Goal: Information Seeking & Learning: Learn about a topic

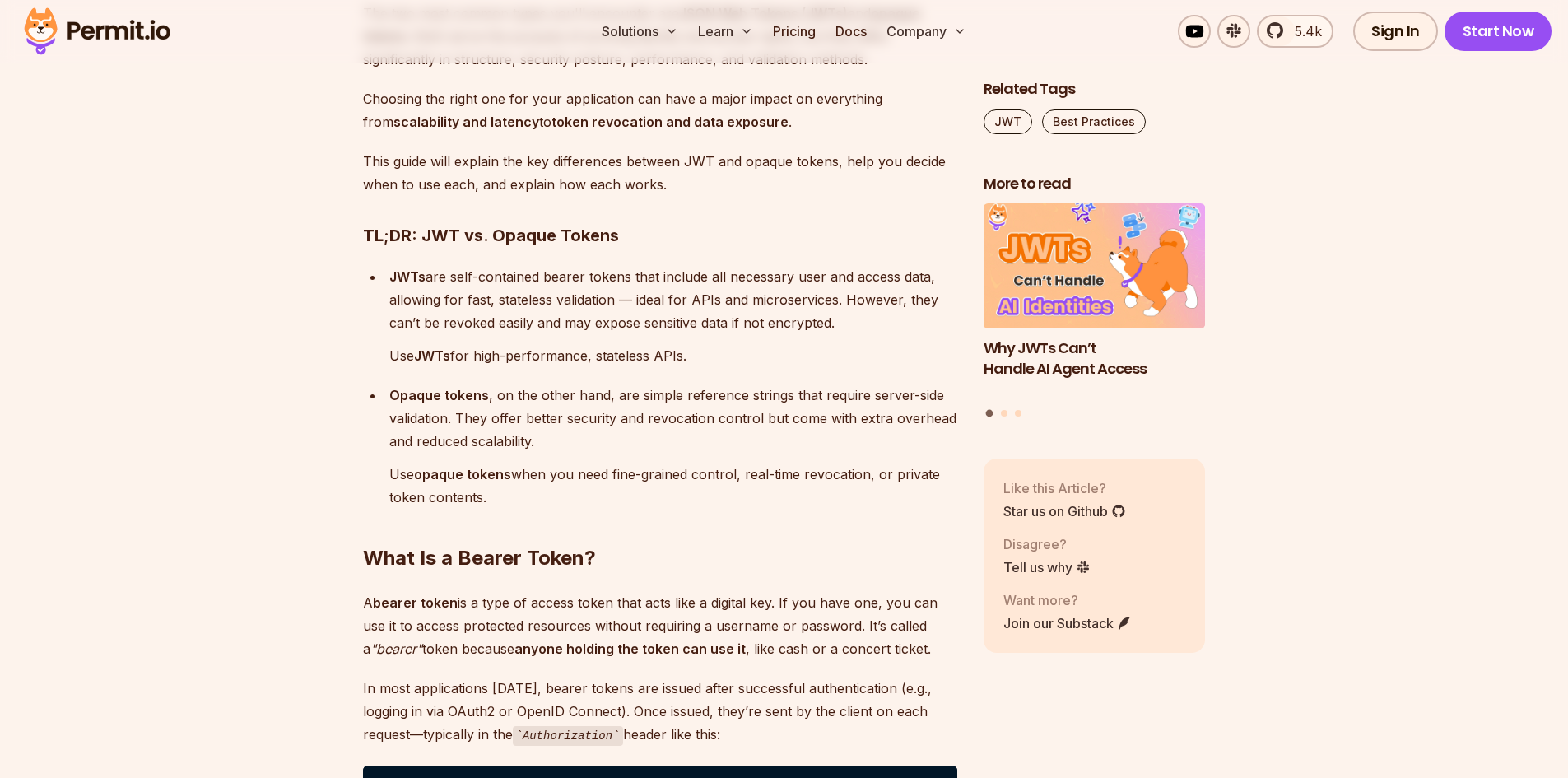
scroll to position [1235, 0]
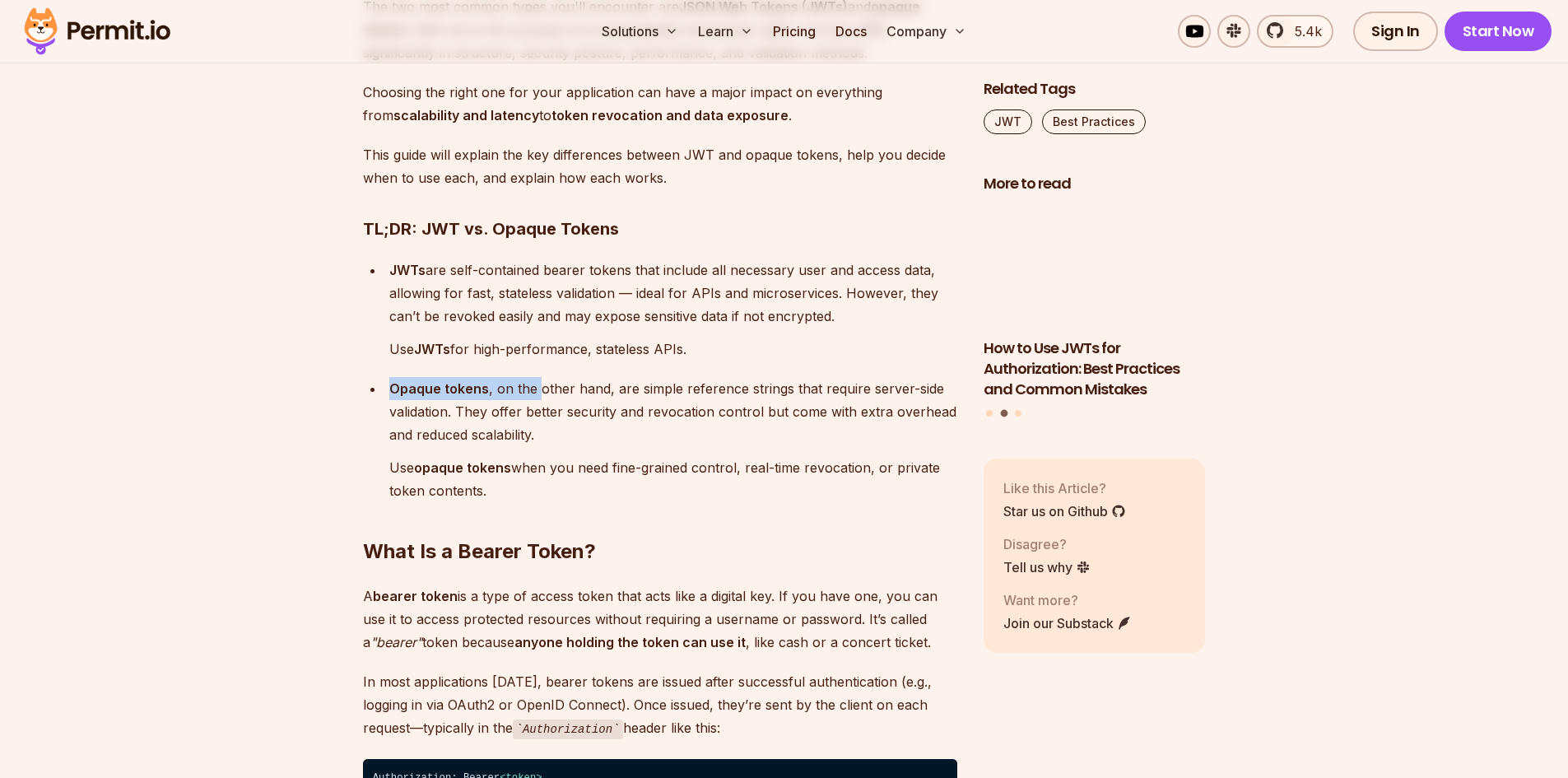
drag, startPoint x: 387, startPoint y: 384, endPoint x: 620, endPoint y: 393, distance: 233.2
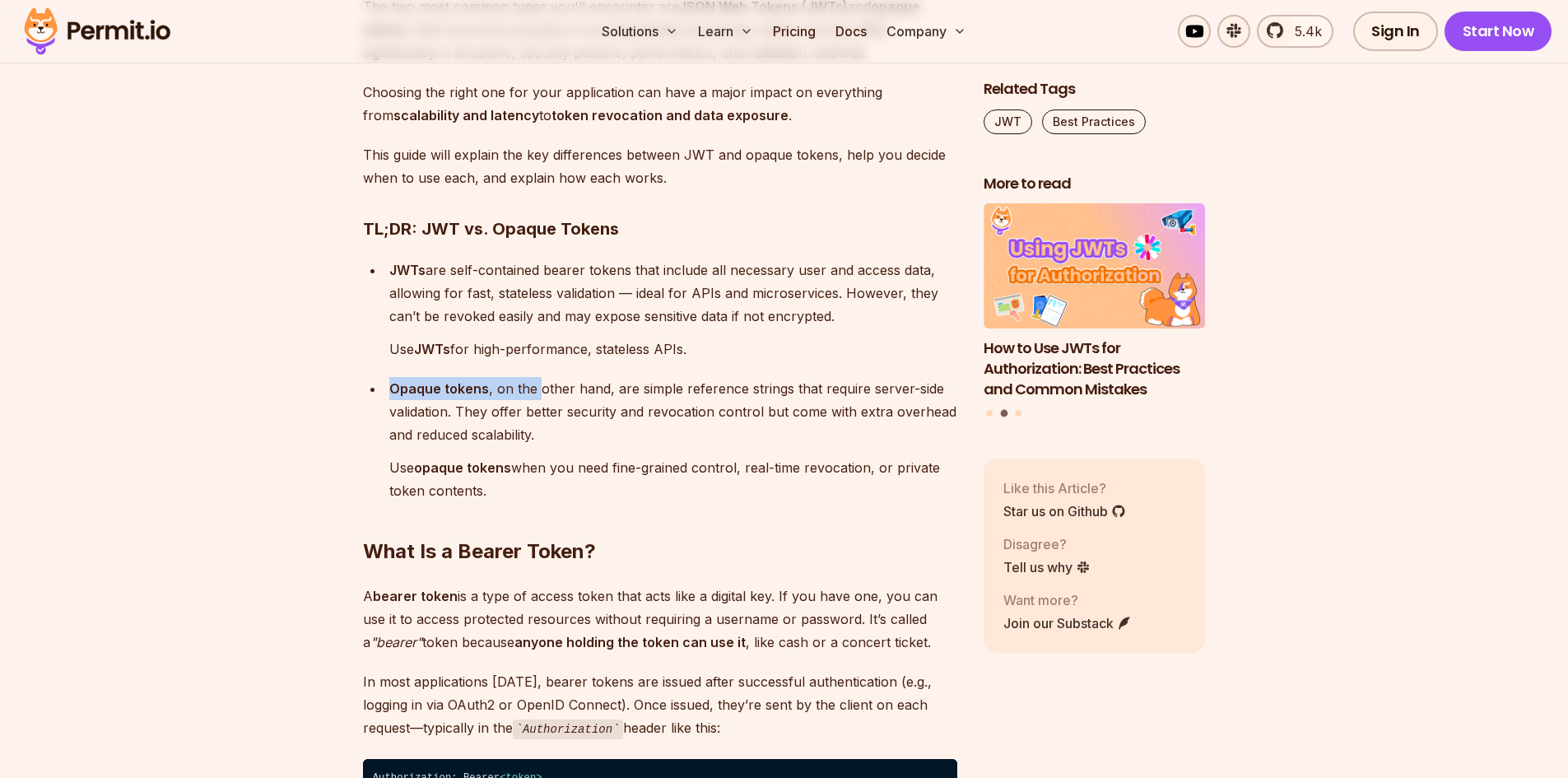
click at [558, 389] on li "Opaque tokens , on the other hand, are simple reference strings that require se…" at bounding box center [671, 439] width 573 height 125
click at [722, 414] on p "Opaque tokens , on the other hand, are simple reference strings that require se…" at bounding box center [673, 412] width 568 height 69
drag, startPoint x: 563, startPoint y: 416, endPoint x: 464, endPoint y: 407, distance: 99.4
click at [464, 407] on p "Opaque tokens , on the other hand, are simple reference strings that require se…" at bounding box center [673, 412] width 568 height 69
click at [659, 430] on p "Opaque tokens , on the other hand, are simple reference strings that require se…" at bounding box center [673, 412] width 568 height 69
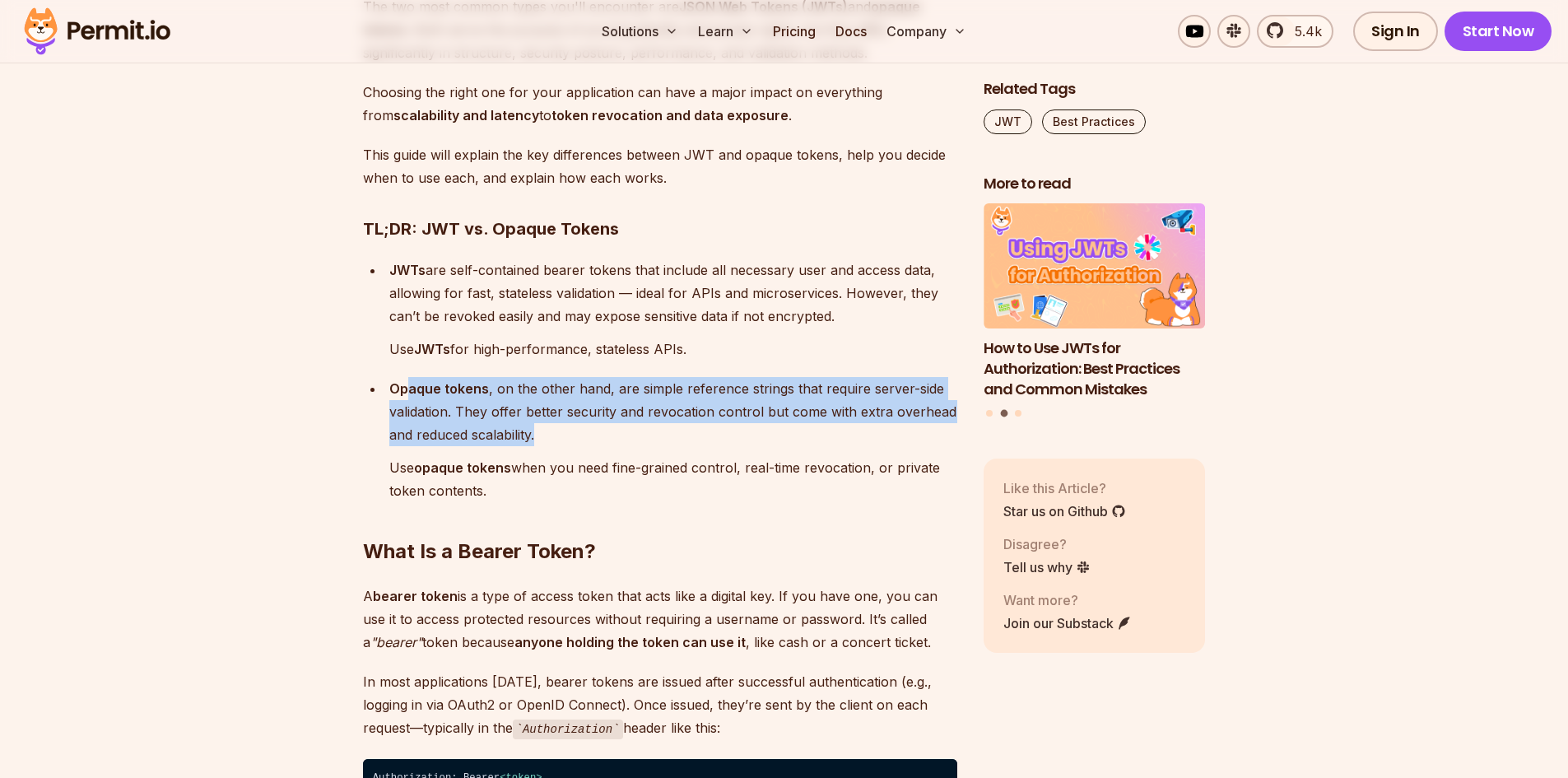
drag, startPoint x: 614, startPoint y: 438, endPoint x: 405, endPoint y: 393, distance: 213.8
click at [405, 393] on p "Opaque tokens , on the other hand, are simple reference strings that require se…" at bounding box center [673, 412] width 568 height 69
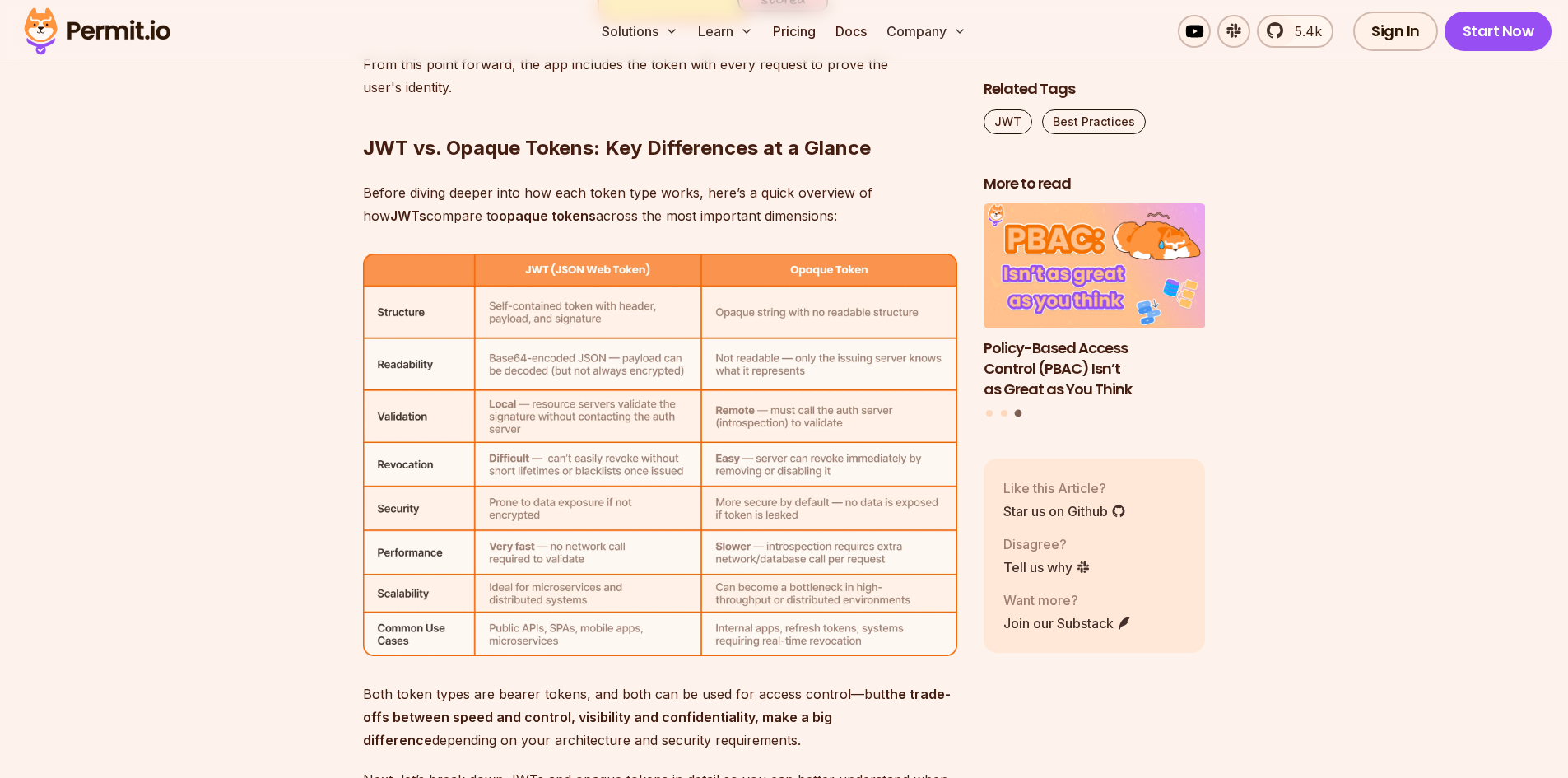
scroll to position [5187, 0]
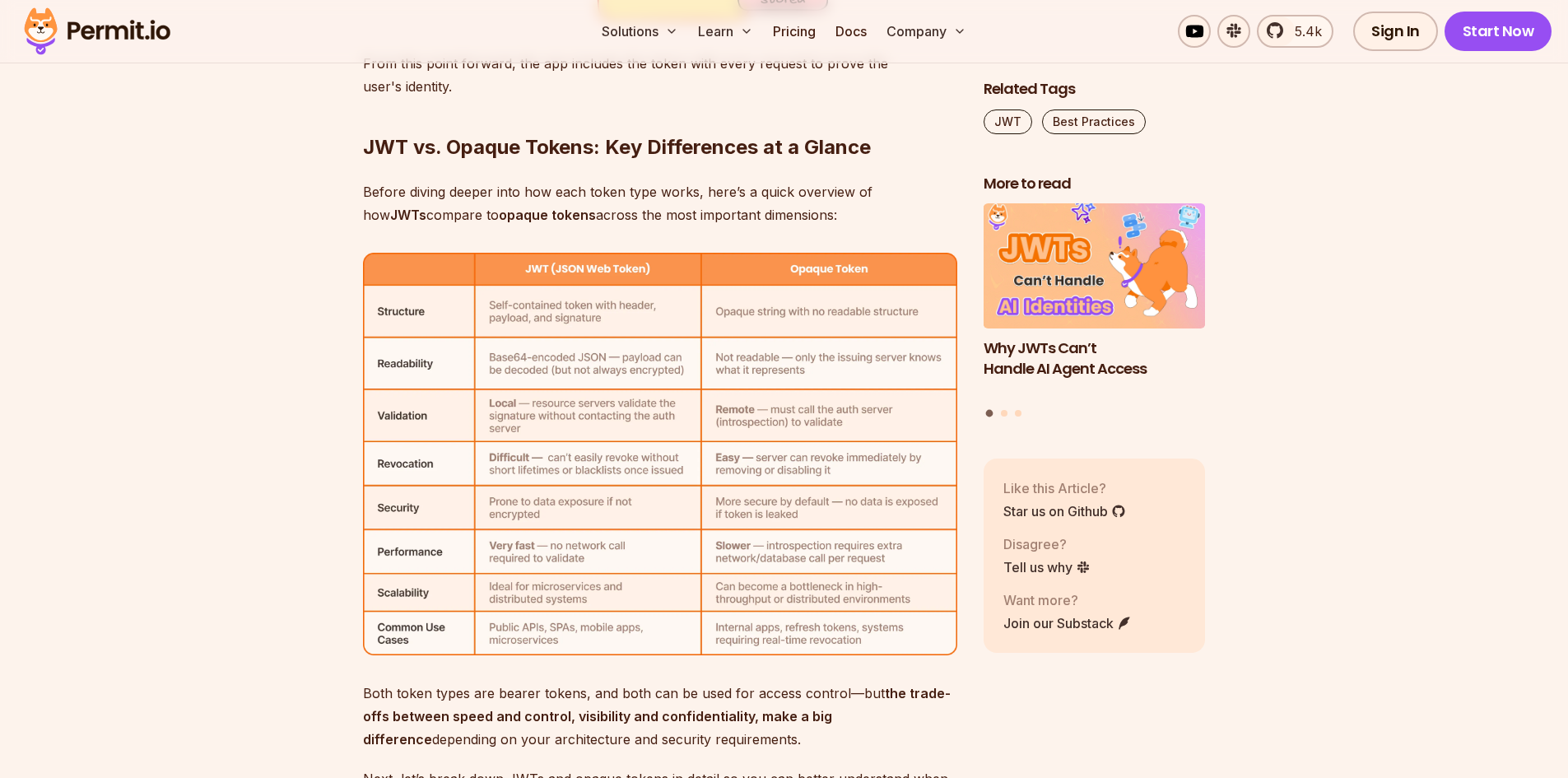
click at [865, 385] on img at bounding box center [660, 453] width 595 height 401
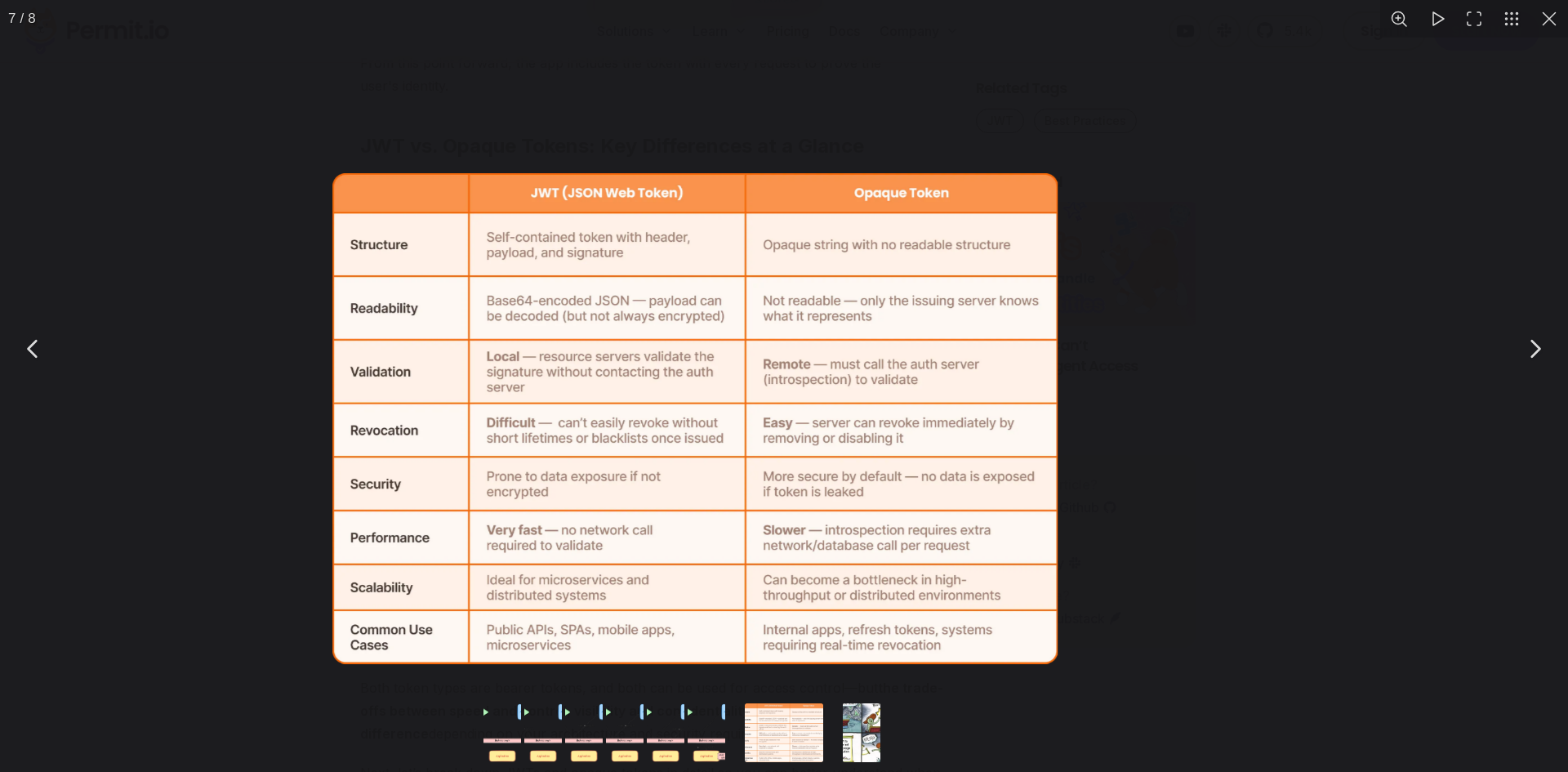
click at [731, 365] on img "You can close this modal content with the ESC key" at bounding box center [695, 419] width 725 height 491
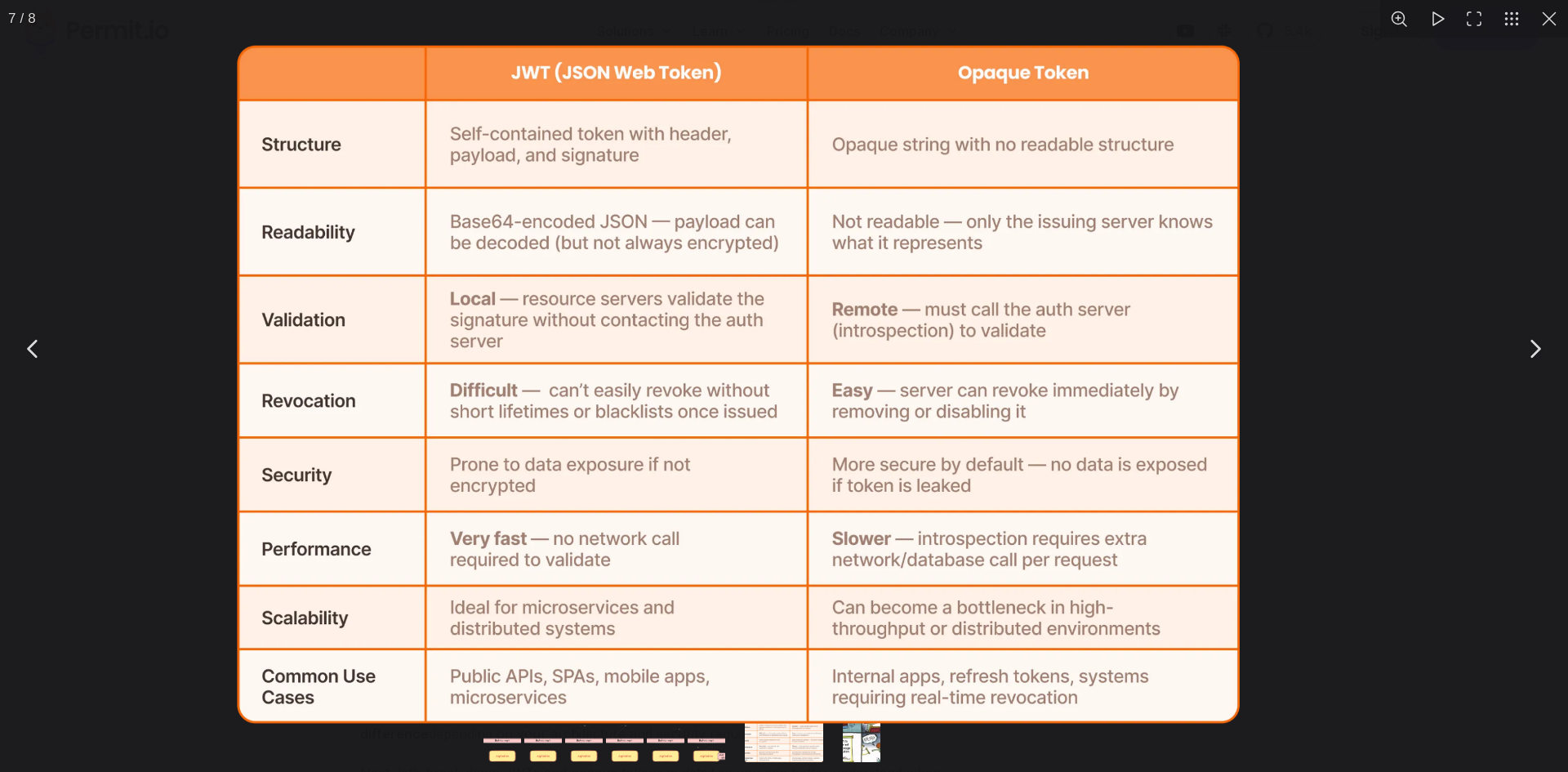
click at [731, 365] on img "You can close this modal content with the ESC key" at bounding box center [739, 385] width 1002 height 678
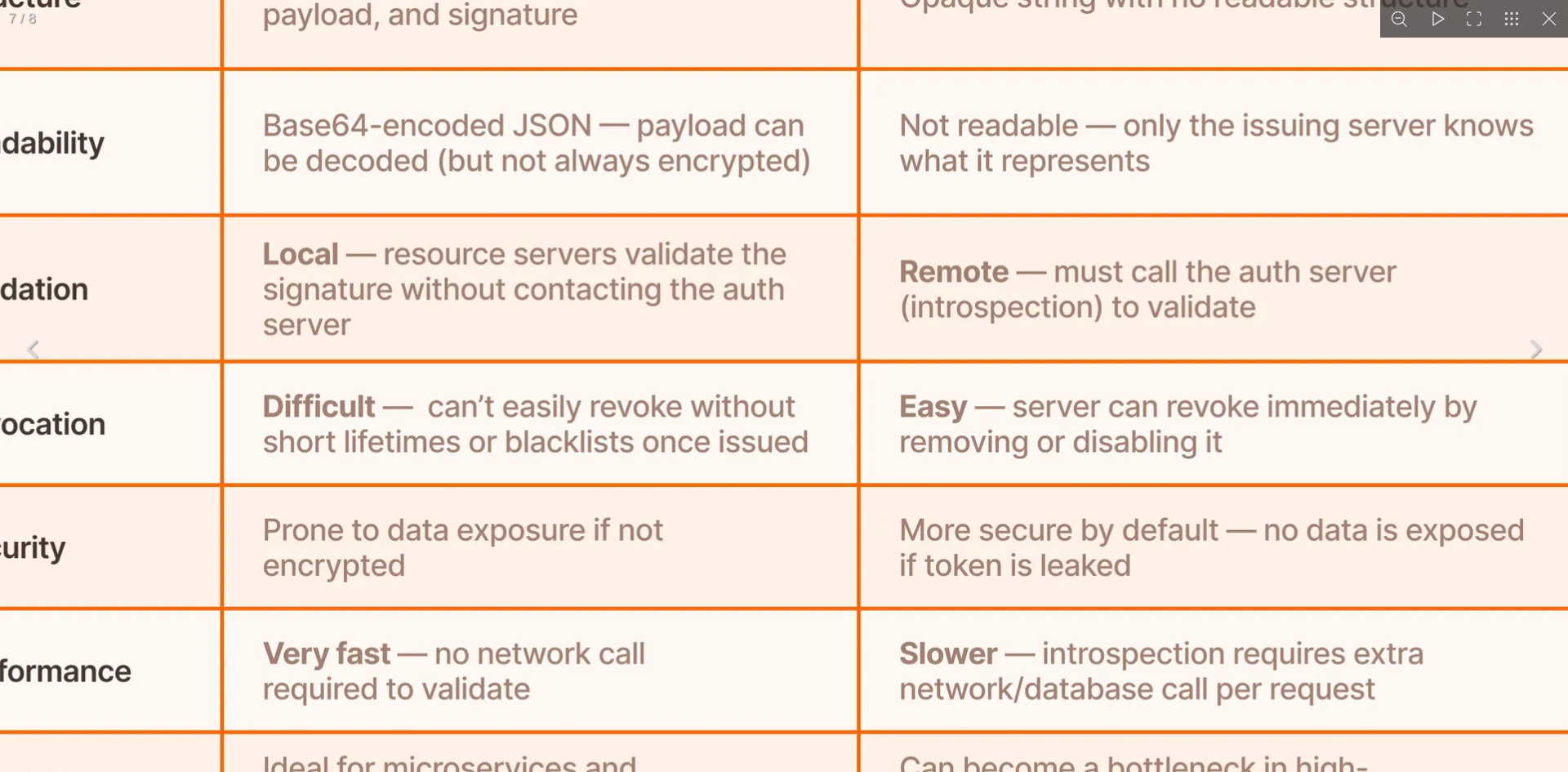
click at [732, 367] on img "You can close this modal content with the ESC key" at bounding box center [743, 397] width 1670 height 1130
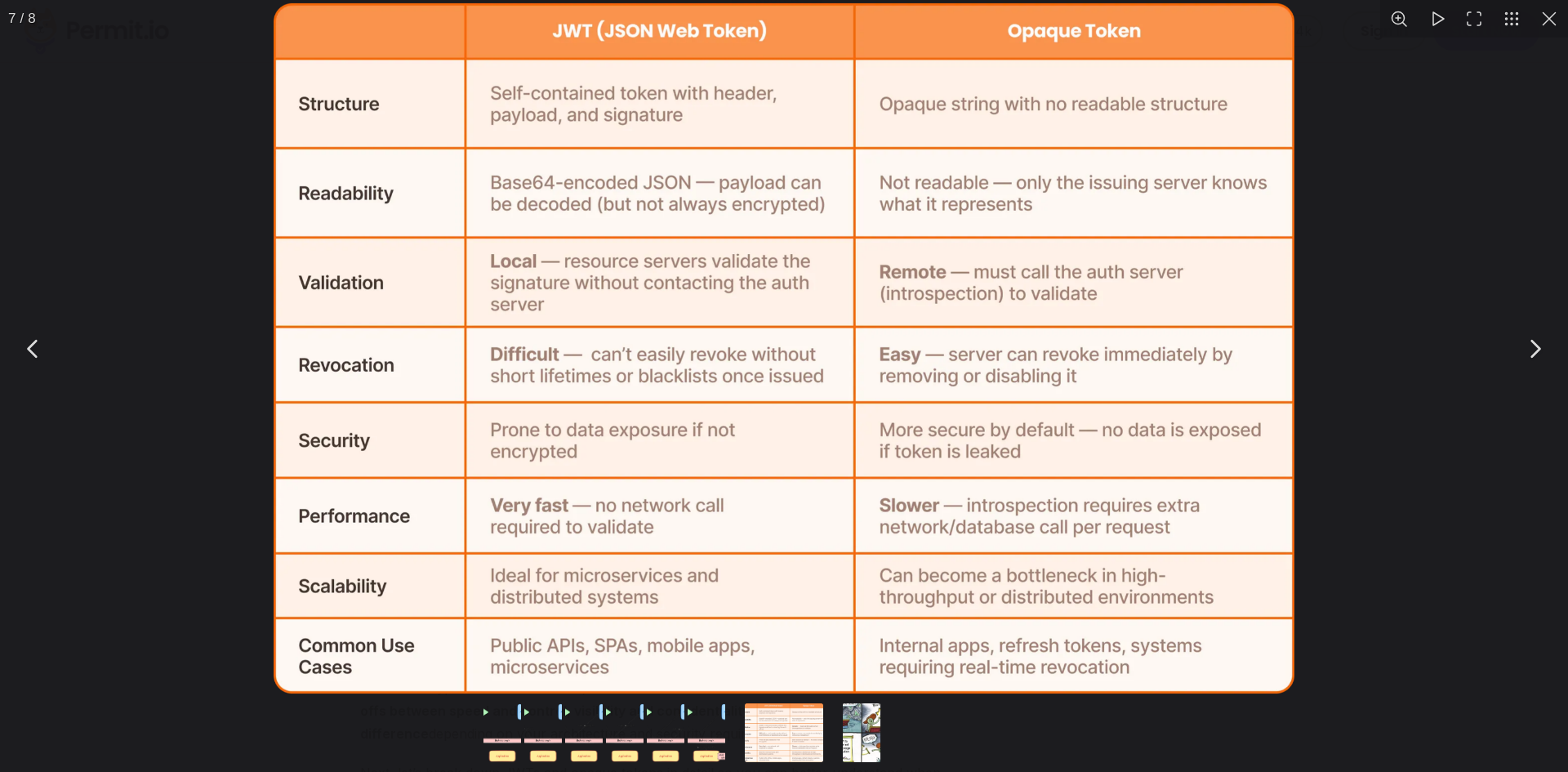
click at [1398, 285] on div "You can close this modal content with the ESC key" at bounding box center [784, 348] width 1568 height 697
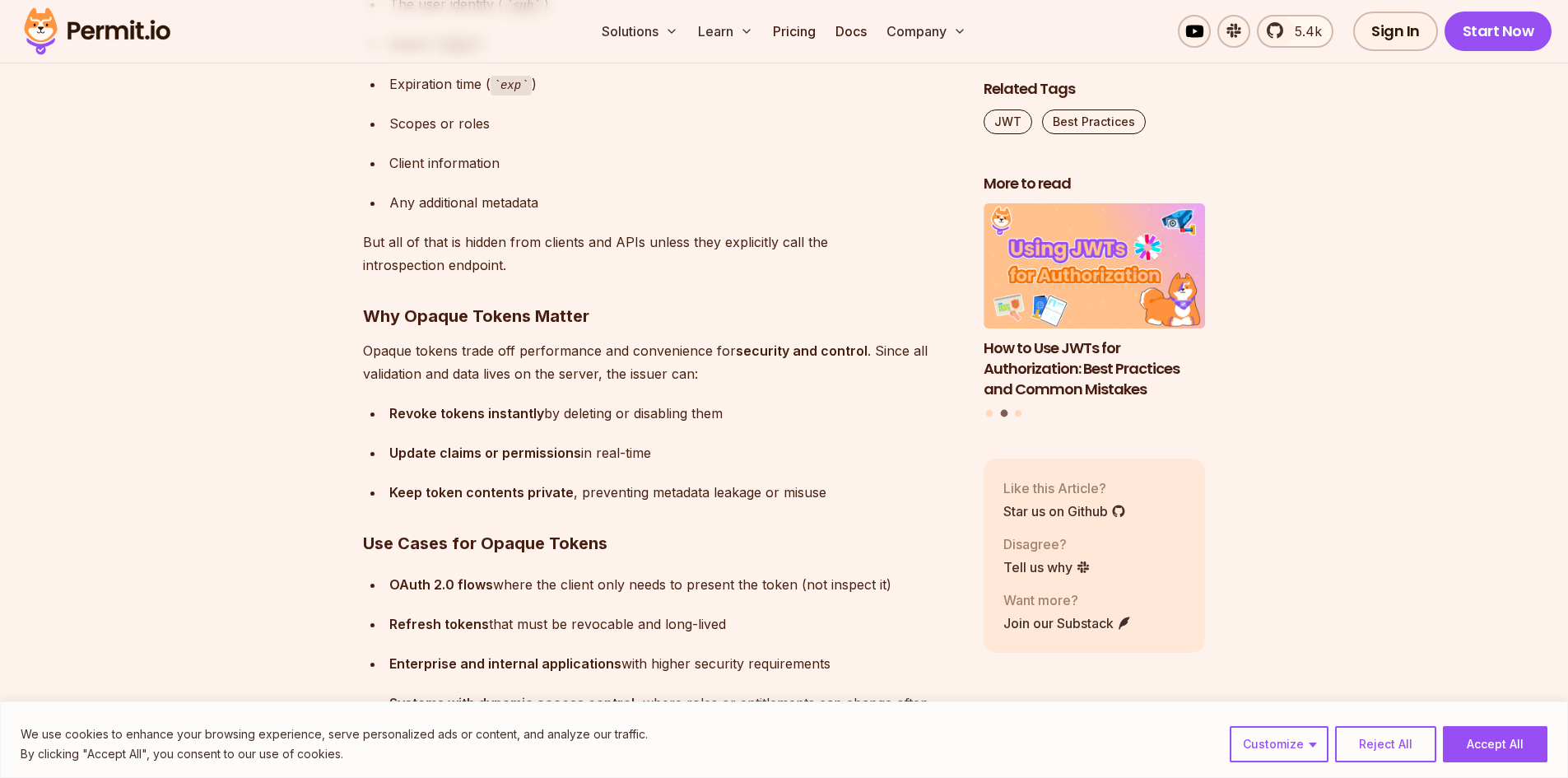
scroll to position [8398, 0]
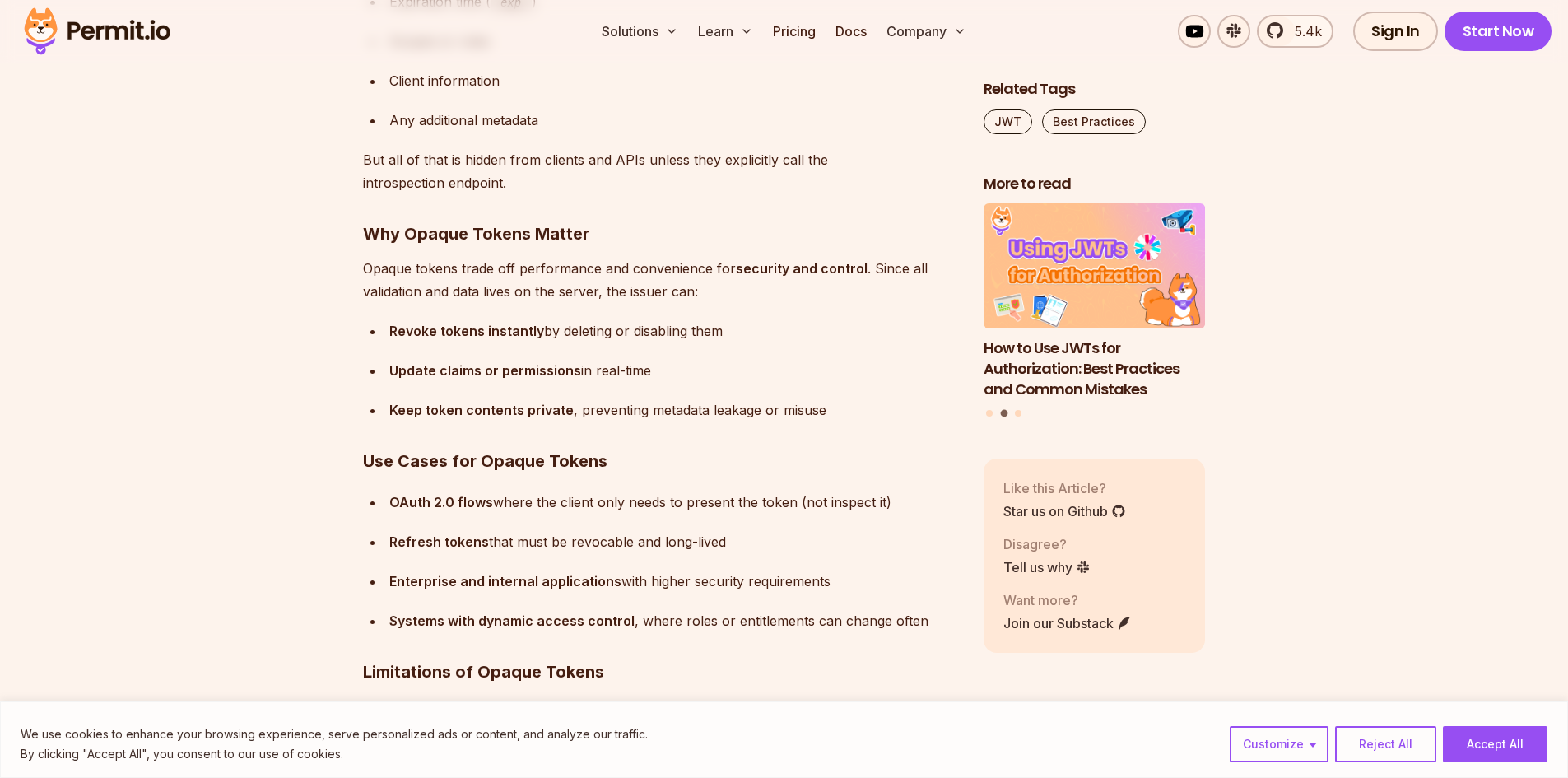
drag, startPoint x: 388, startPoint y: 537, endPoint x: 758, endPoint y: 545, distance: 370.1
click at [755, 545] on li "Refresh tokens that must be revocable and long-lived" at bounding box center [671, 541] width 573 height 23
click at [795, 546] on div "Refresh tokens that must be revocable and long-lived" at bounding box center [673, 541] width 568 height 23
drag, startPoint x: 377, startPoint y: 589, endPoint x: 796, endPoint y: 589, distance: 419.0
click at [796, 589] on ul "OAuth 2.0 flows where the client only needs to present the token (not inspect i…" at bounding box center [660, 561] width 595 height 142
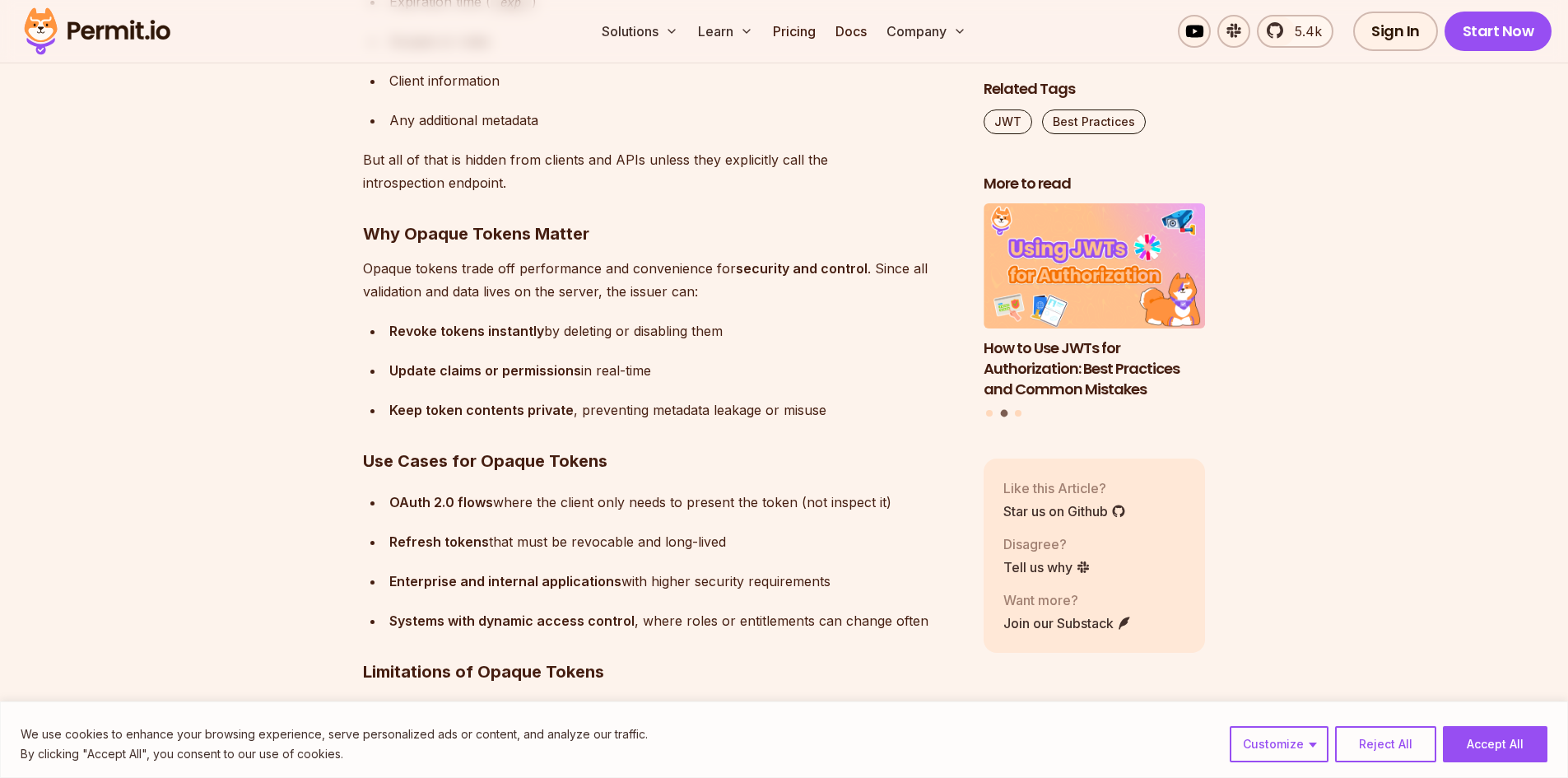
click at [861, 580] on div "Enterprise and internal applications with higher security requirements" at bounding box center [673, 581] width 568 height 23
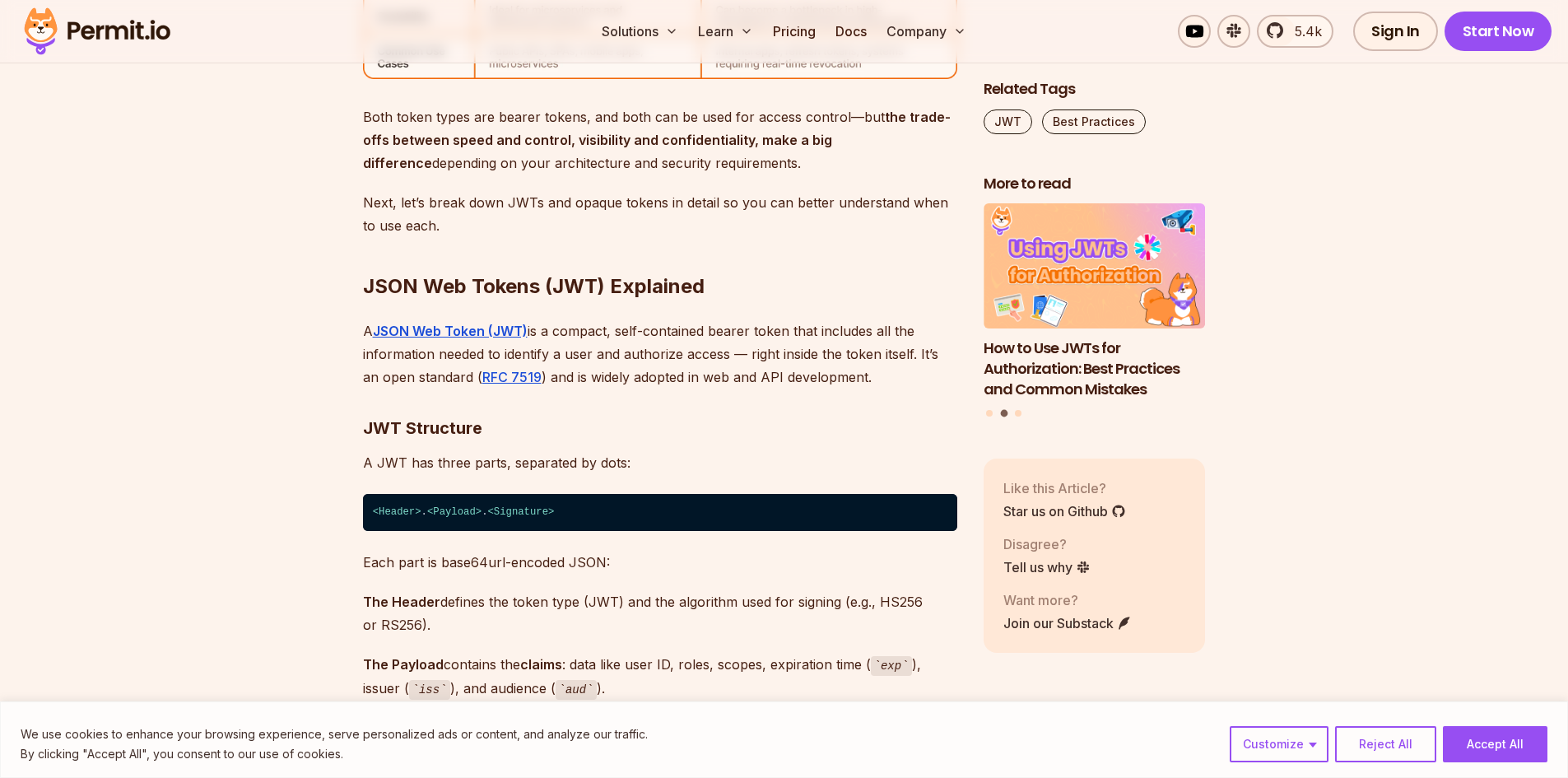
scroll to position [6340, 0]
